Goal: Task Accomplishment & Management: Manage account settings

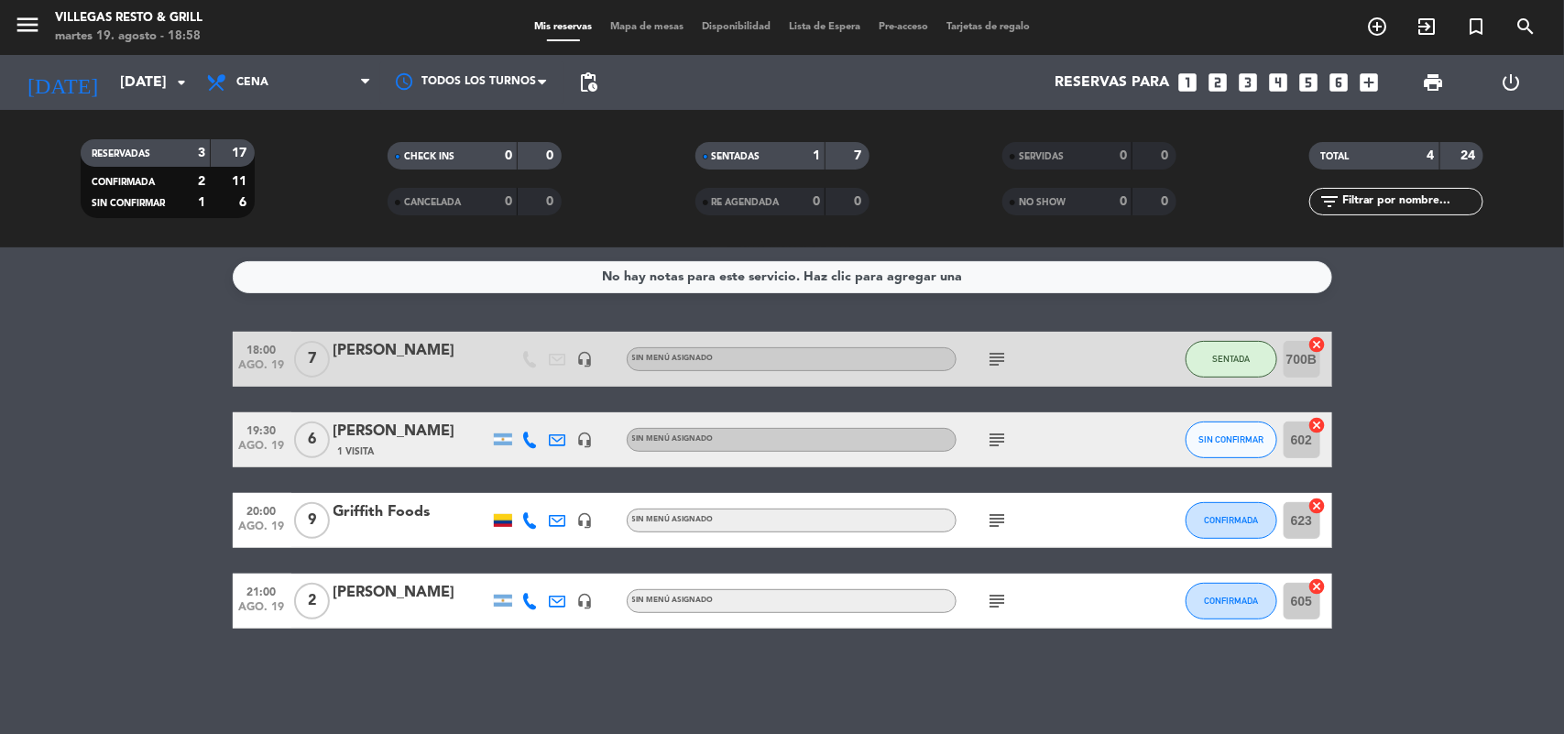
click at [987, 438] on icon "subject" at bounding box center [997, 440] width 22 height 22
click at [987, 436] on icon "subject" at bounding box center [997, 440] width 22 height 22
click at [1252, 434] on span "SIN CONFIRMAR" at bounding box center [1230, 439] width 65 height 10
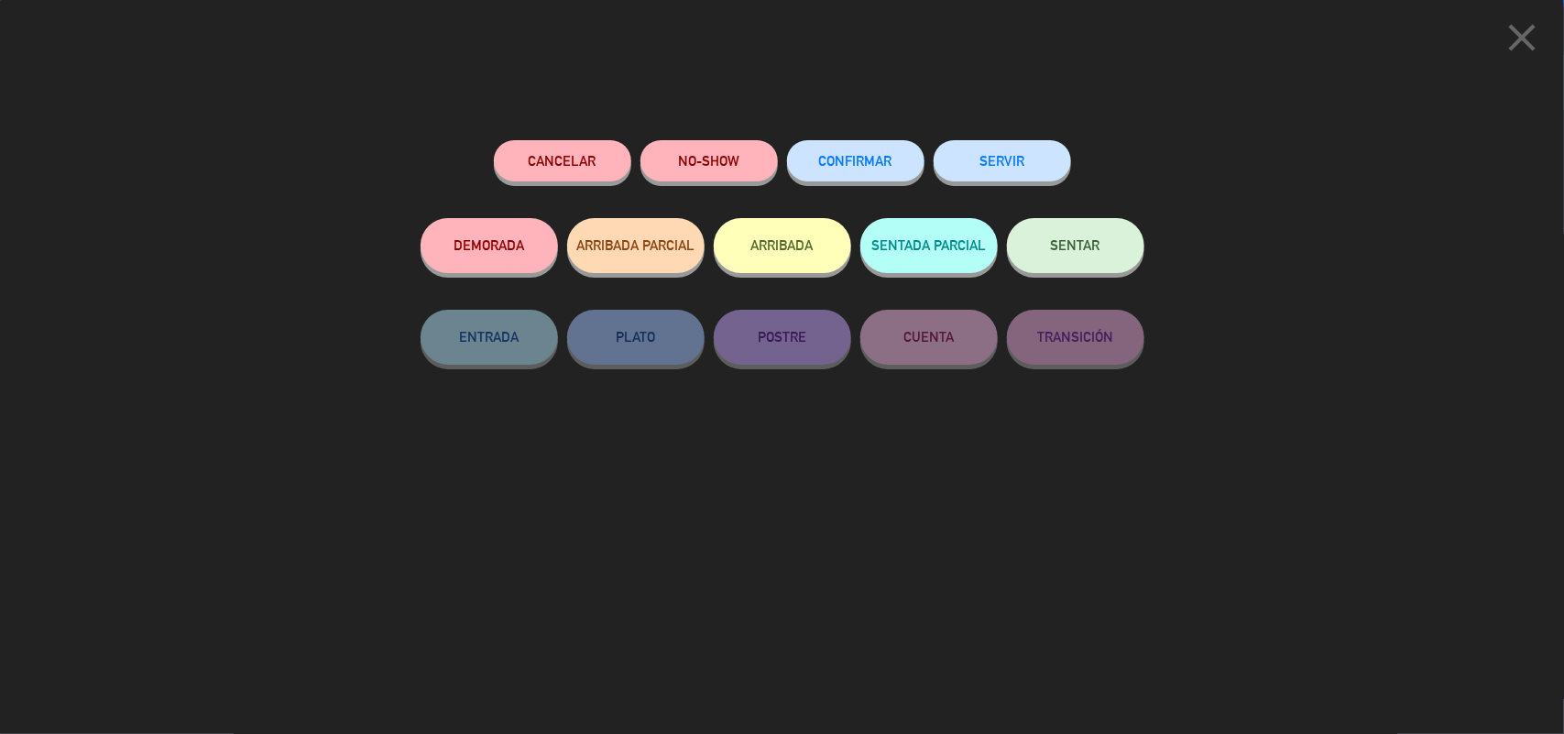
click at [836, 151] on button "CONFIRMAR" at bounding box center [855, 160] width 137 height 41
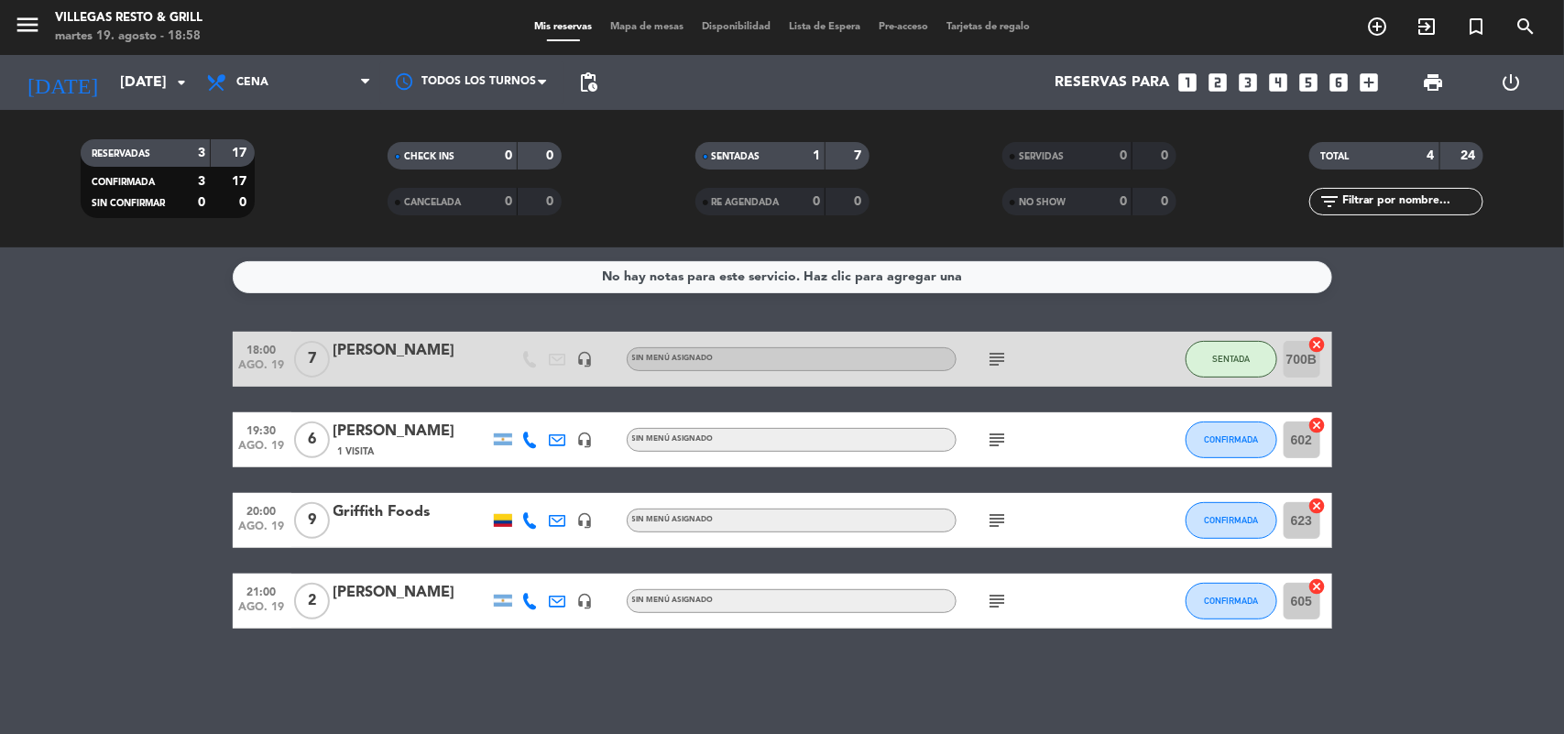
click at [367, 429] on div "[PERSON_NAME]" at bounding box center [411, 432] width 156 height 24
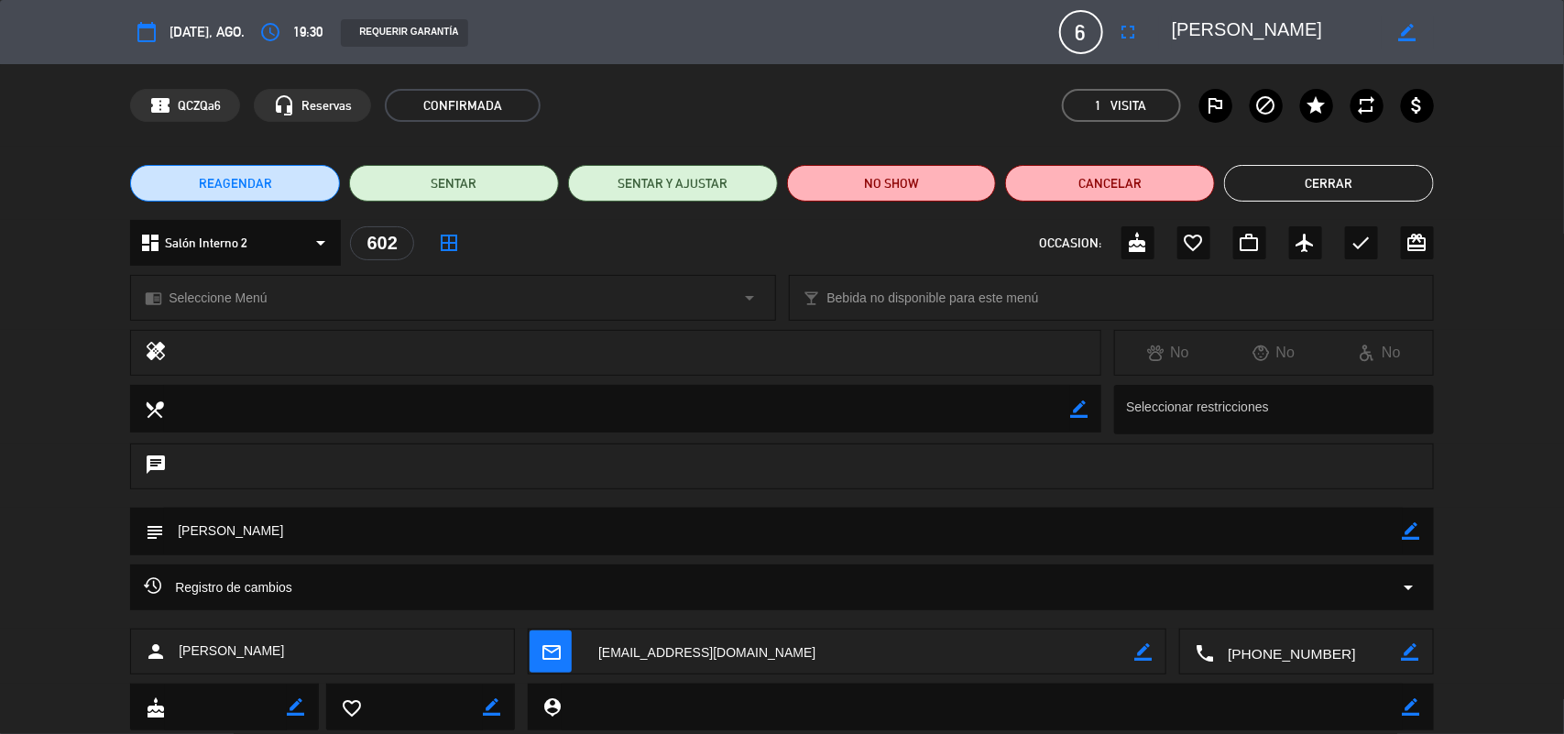
click at [1343, 188] on button "Cerrar" at bounding box center [1329, 183] width 210 height 37
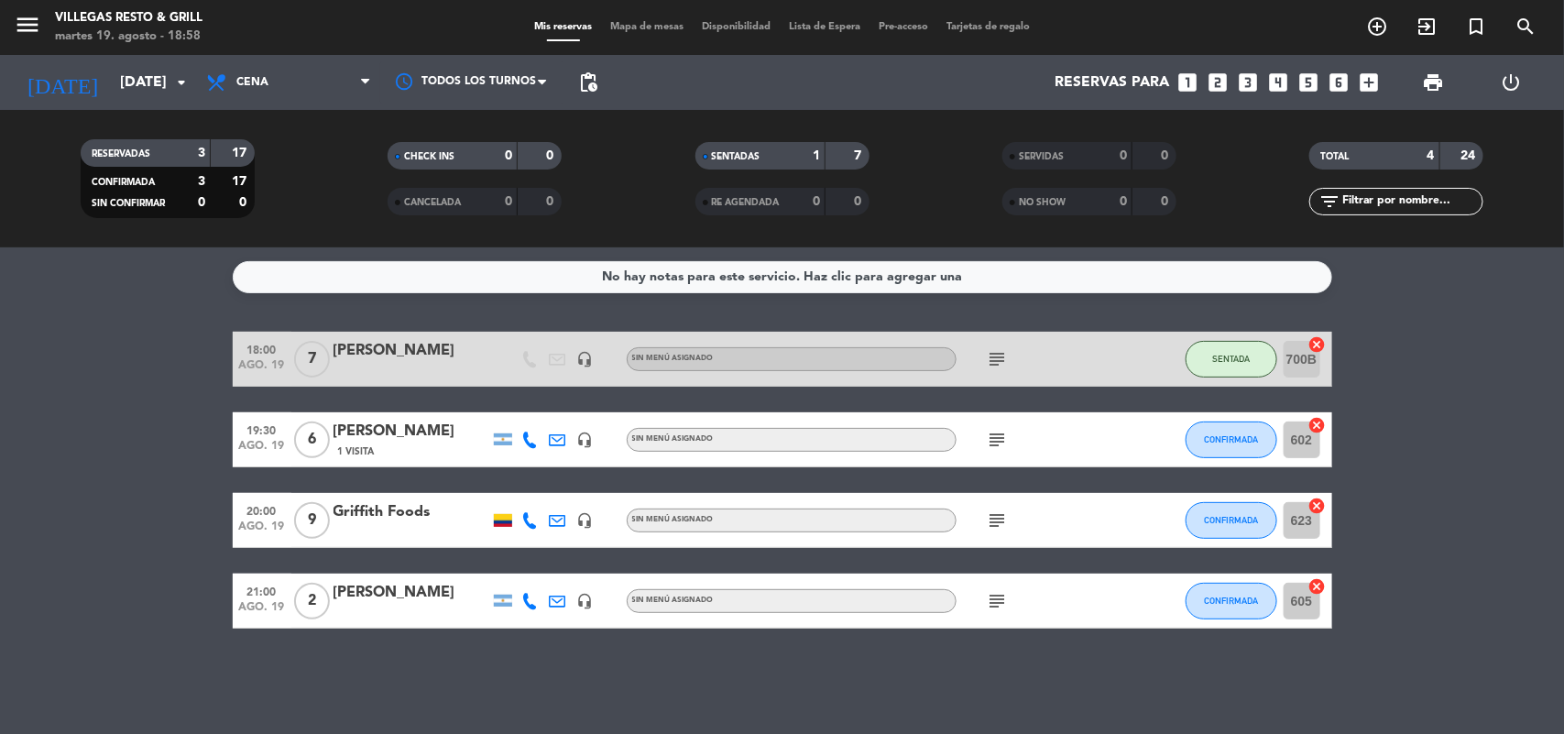
click at [376, 420] on div "[PERSON_NAME]" at bounding box center [411, 432] width 156 height 24
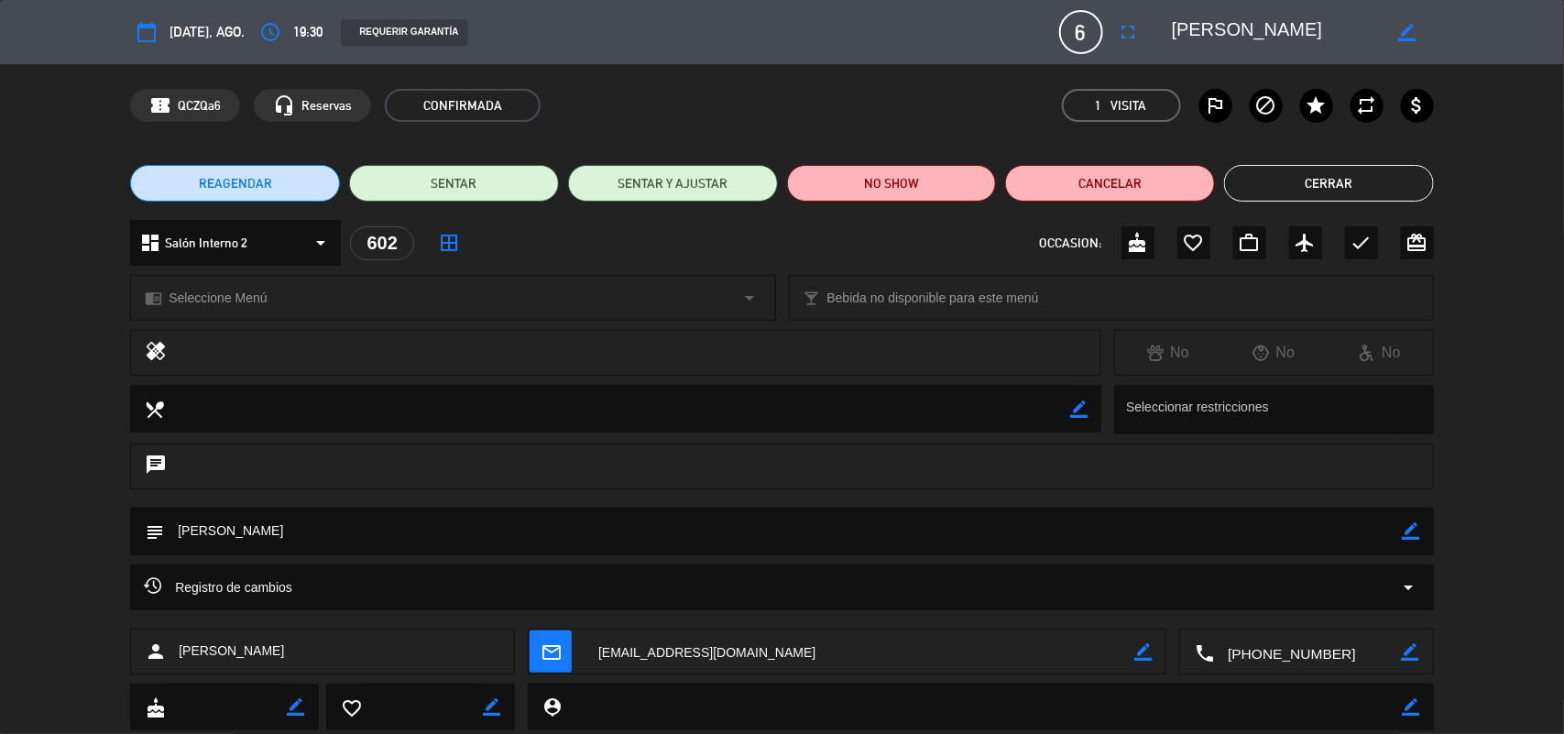
click at [1298, 149] on div "REAGENDAR SENTAR SENTAR Y AJUSTAR NO SHOW Cancelar Cerrar" at bounding box center [782, 183] width 1564 height 73
click at [1299, 174] on button "Cerrar" at bounding box center [1329, 183] width 210 height 37
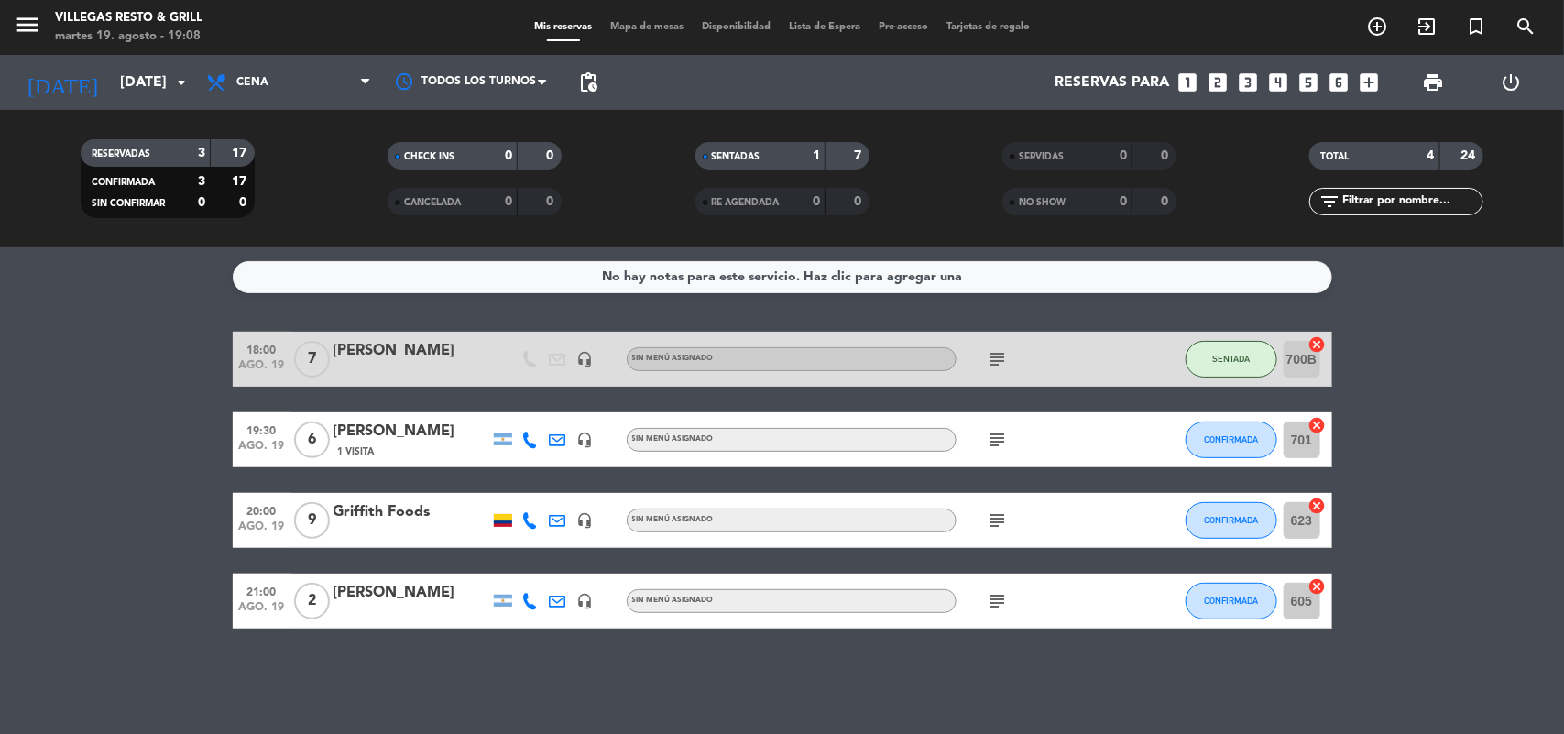
click at [378, 426] on div "[PERSON_NAME]" at bounding box center [411, 432] width 156 height 24
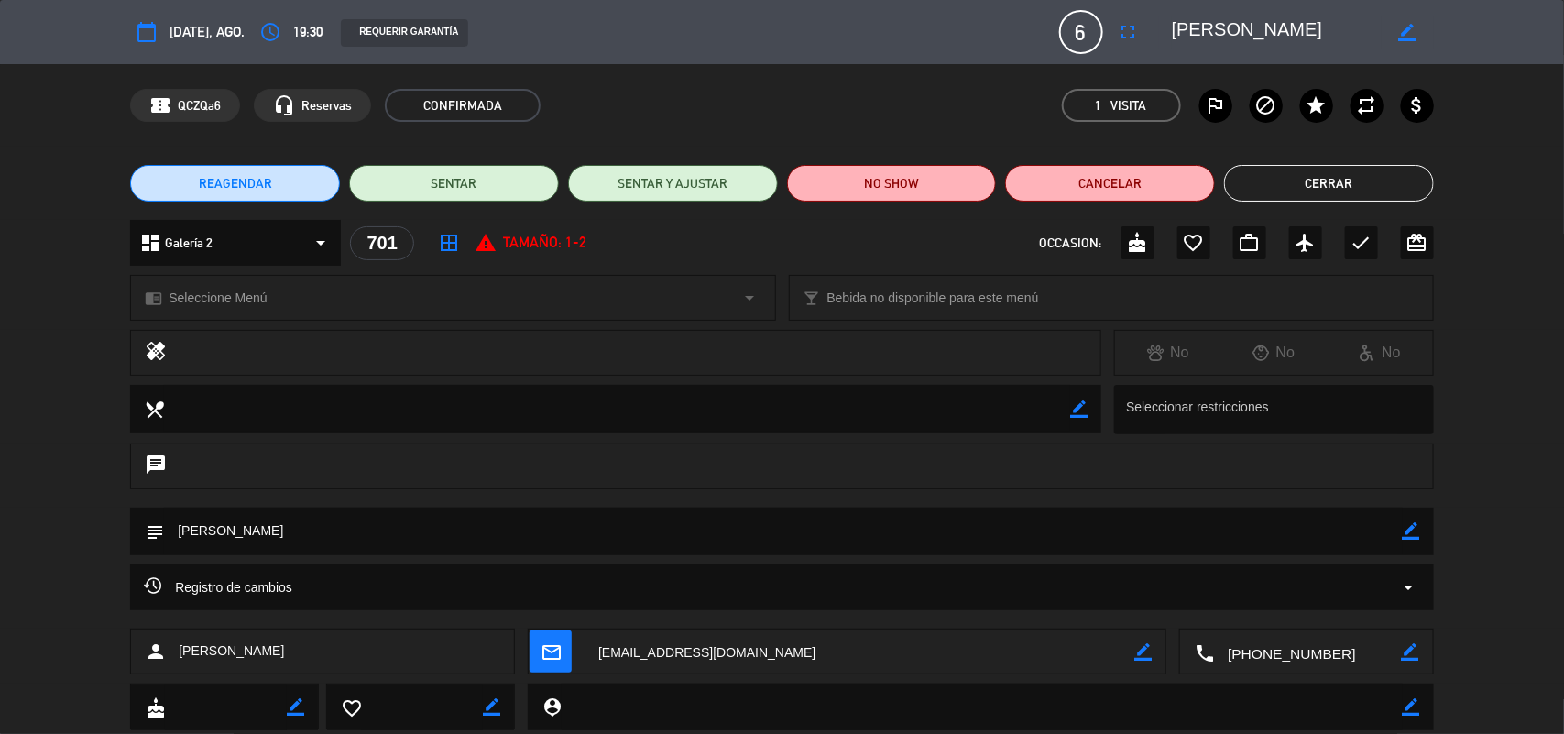
click at [1400, 180] on button "Cerrar" at bounding box center [1329, 183] width 210 height 37
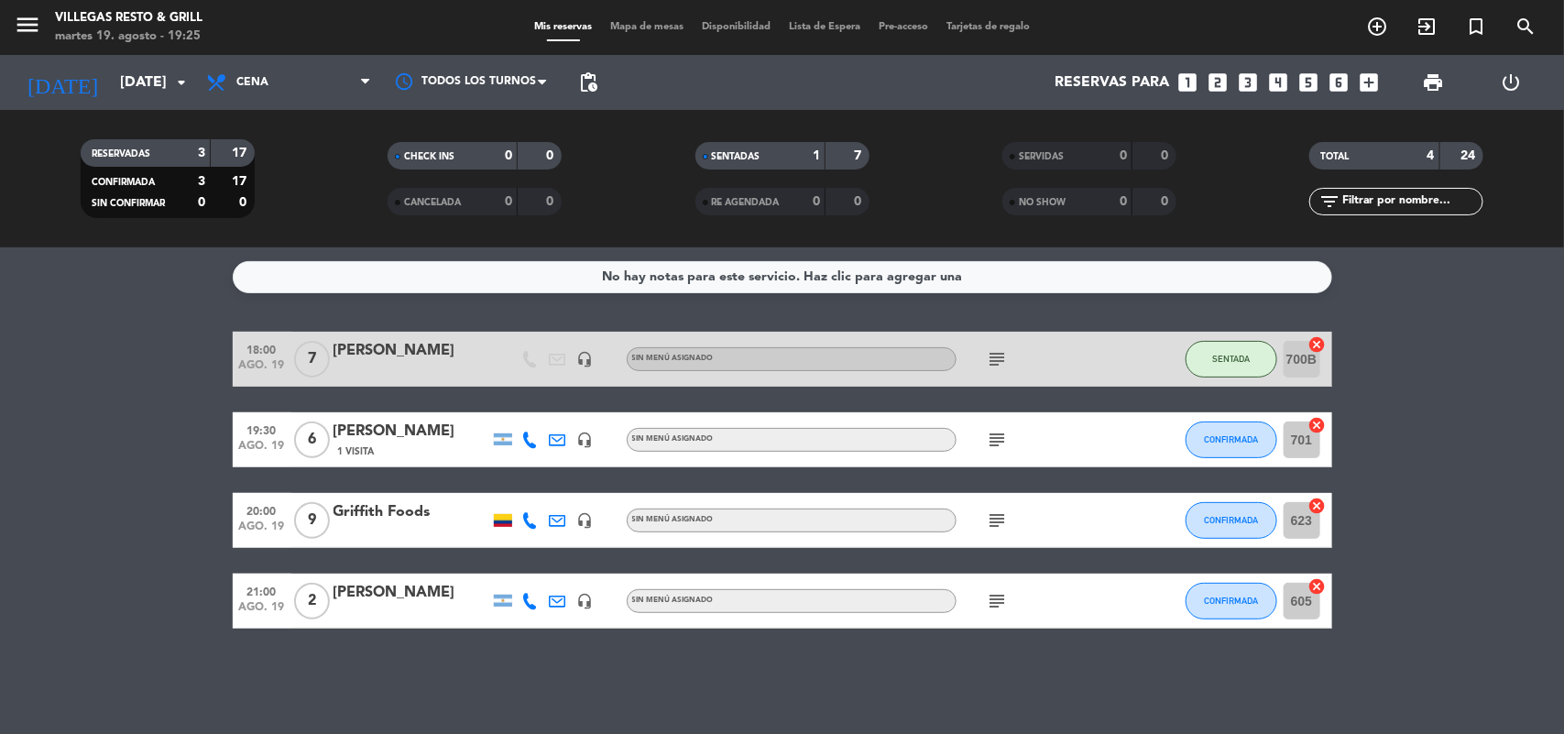
click at [422, 357] on div "[PERSON_NAME]" at bounding box center [411, 351] width 156 height 24
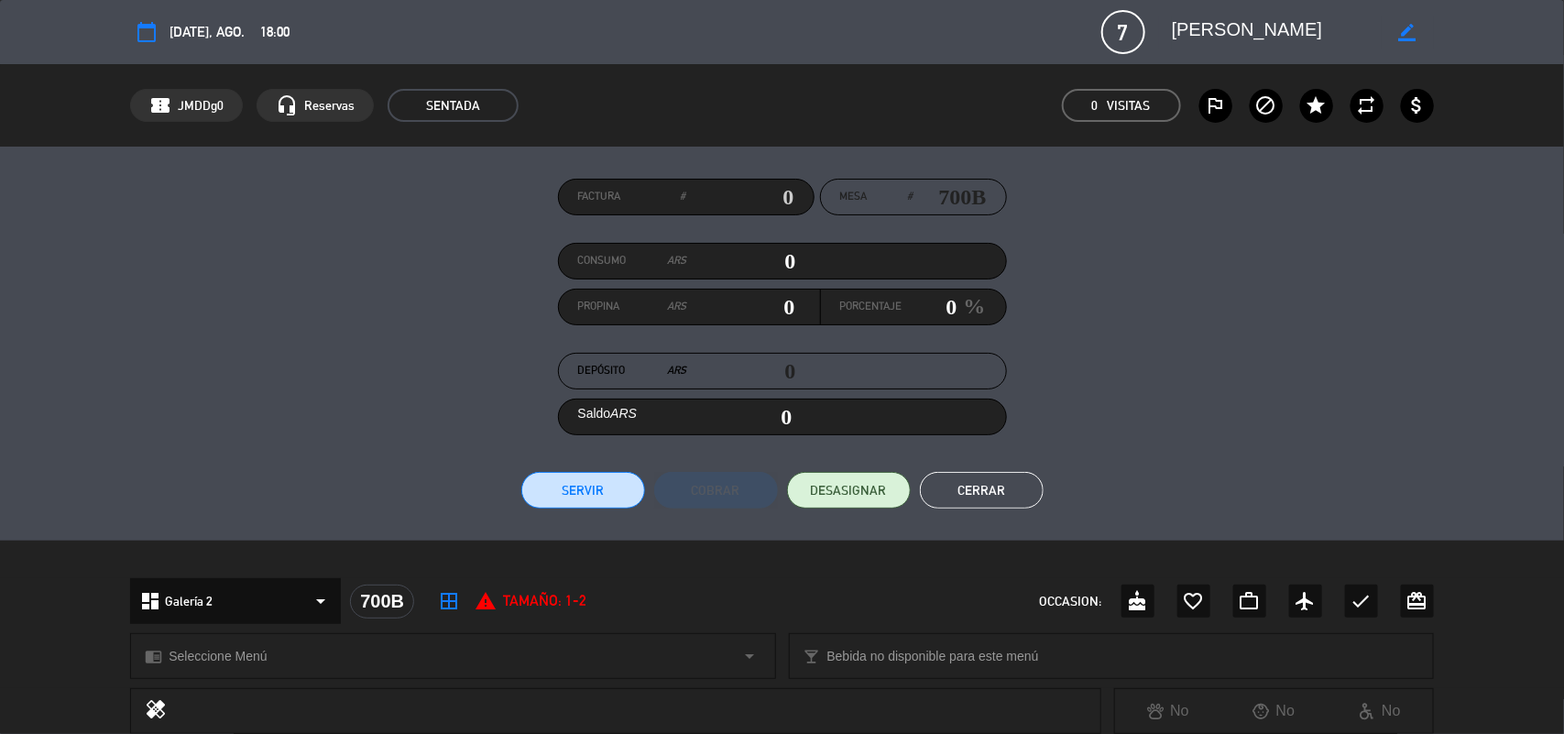
click at [1009, 488] on button "Cerrar" at bounding box center [982, 490] width 124 height 37
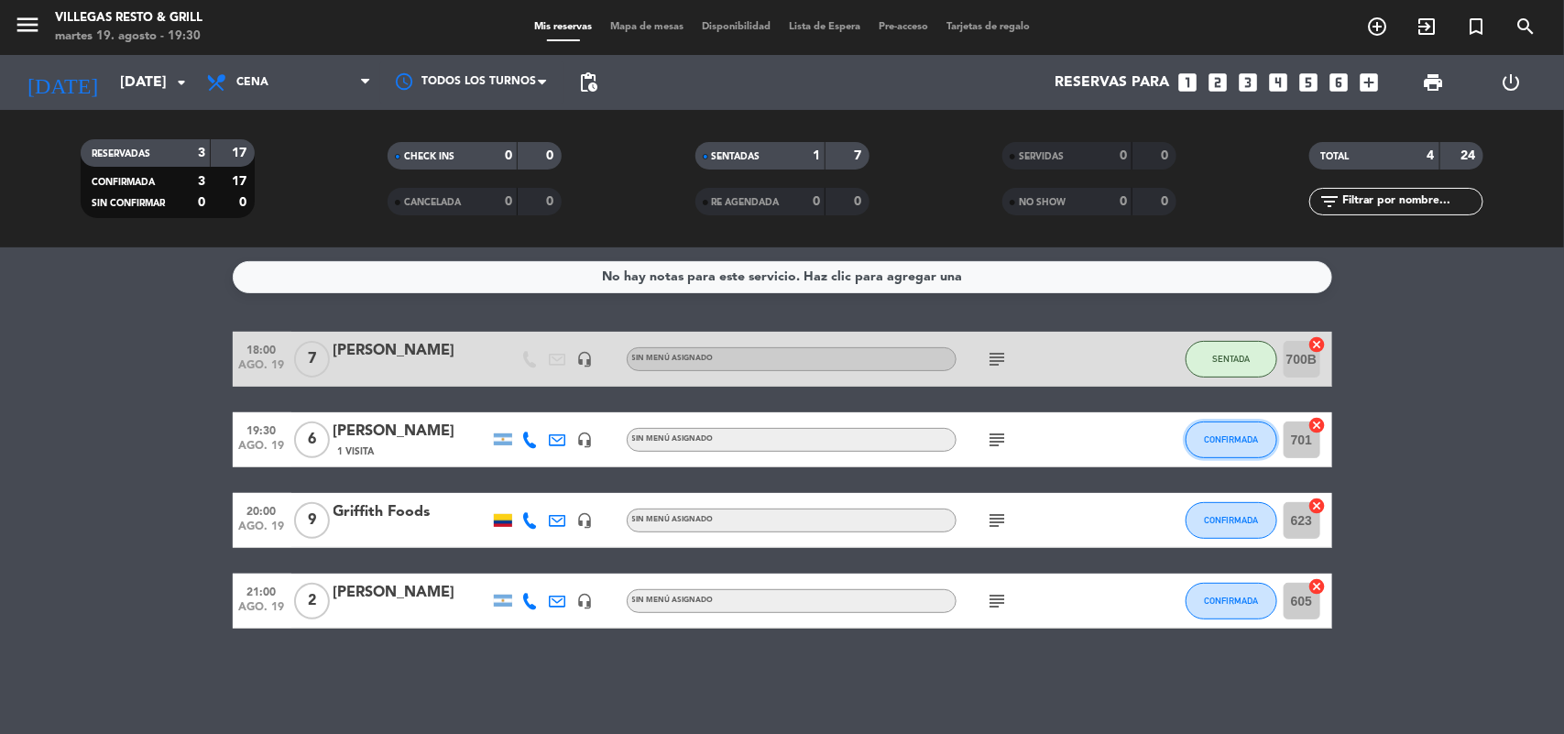
click at [1237, 444] on span "CONFIRMADA" at bounding box center [1231, 439] width 54 height 10
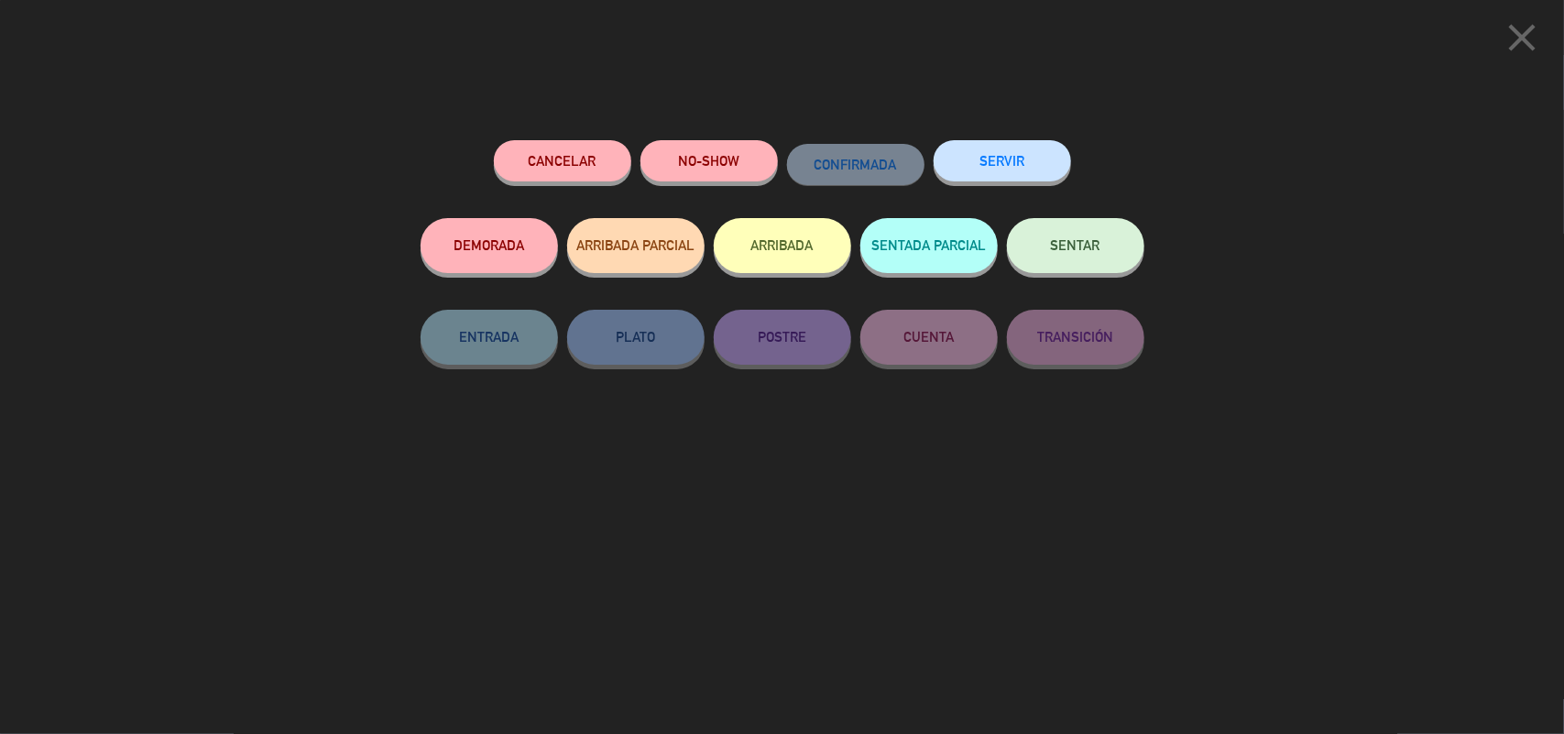
click at [903, 240] on button "SENTADA PARCIAL" at bounding box center [928, 245] width 137 height 55
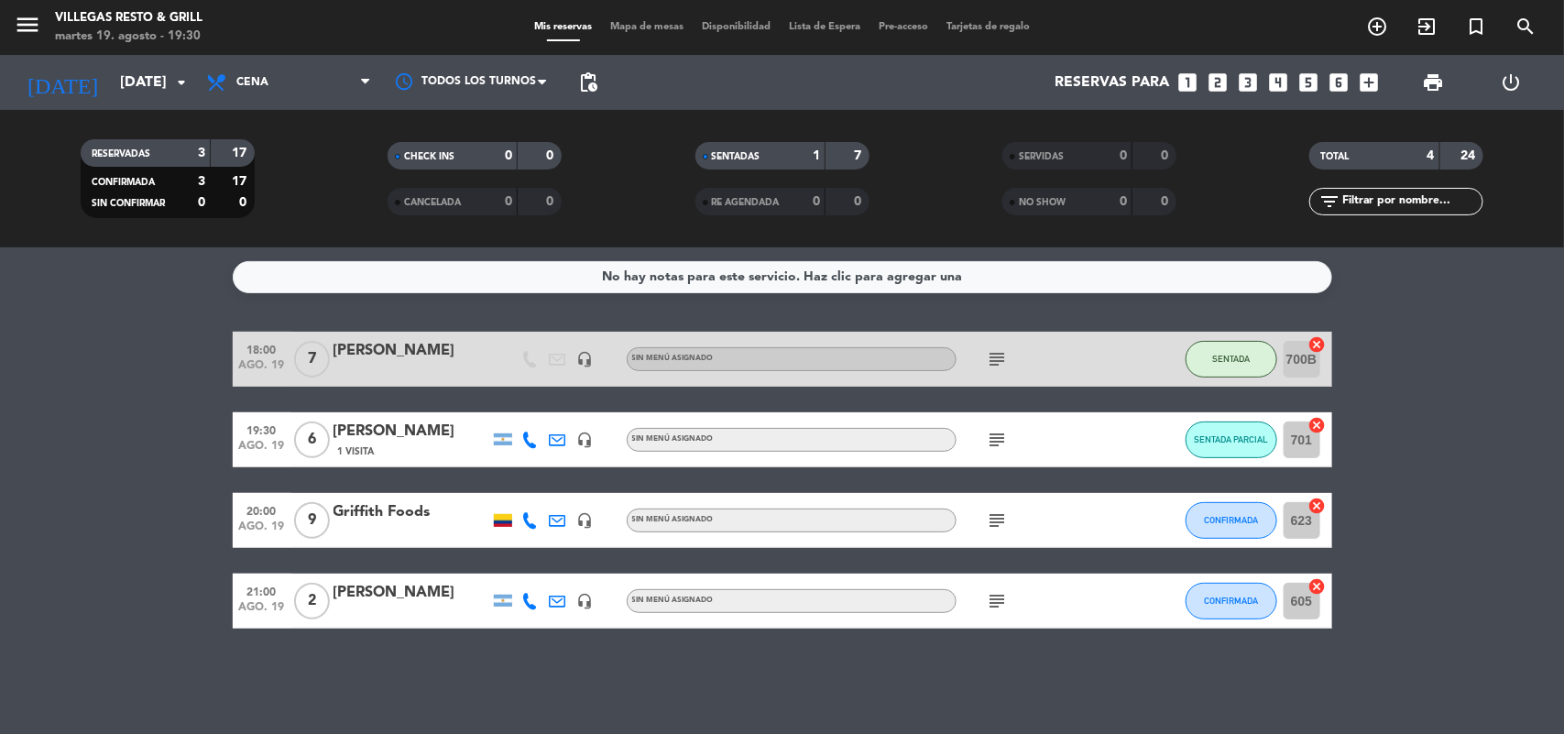
click at [992, 431] on icon "subject" at bounding box center [997, 440] width 22 height 22
click at [394, 461] on div "19:30 [DATE] 6 [PERSON_NAME] 1 Visita headset_mic Sin menú asignado subject [PE…" at bounding box center [782, 439] width 1099 height 55
click at [394, 443] on div "1 Visita" at bounding box center [411, 451] width 156 height 16
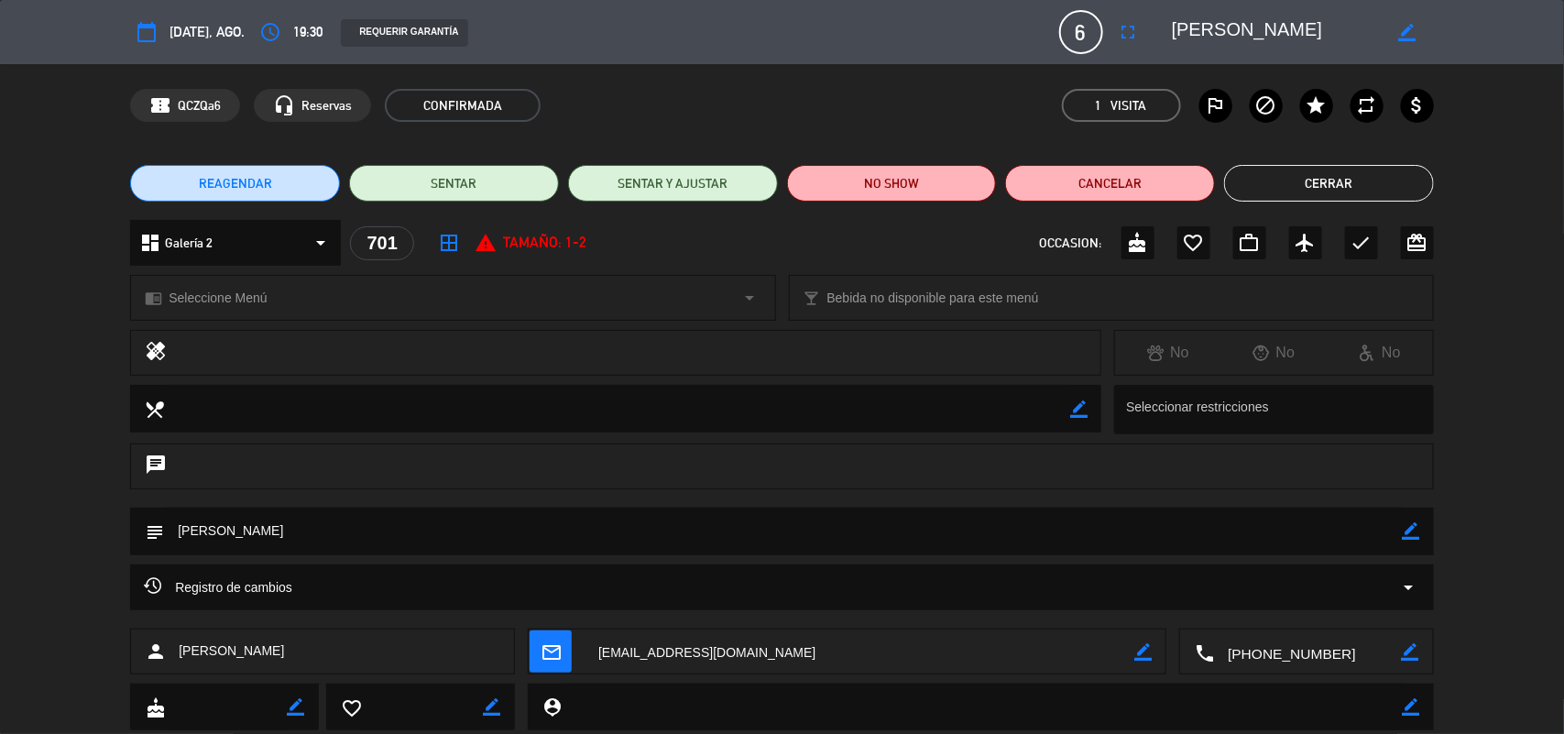
click at [1392, 200] on button "Cerrar" at bounding box center [1329, 183] width 210 height 37
